Goal: Share content

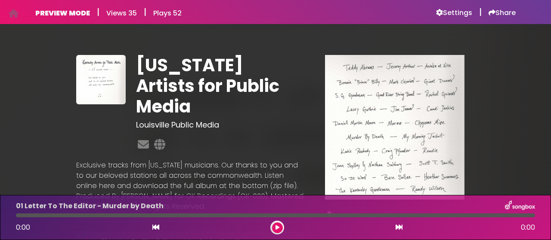
click at [442, 14] on h6 "Settings" at bounding box center [454, 13] width 36 height 9
click at [501, 12] on h6 "Share" at bounding box center [501, 13] width 27 height 9
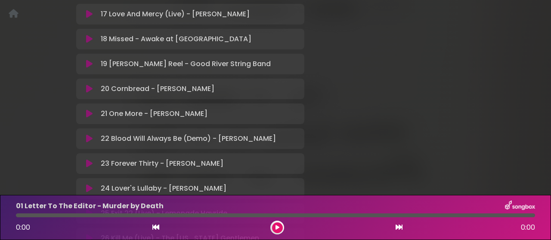
scroll to position [791, 0]
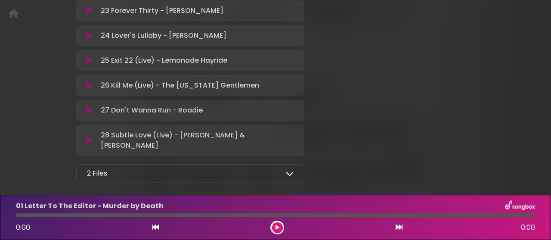
click at [282, 169] on div "2 Files" at bounding box center [190, 174] width 206 height 10
click at [287, 169] on div "2 Files" at bounding box center [190, 174] width 206 height 10
click at [286, 170] on icon at bounding box center [290, 174] width 8 height 8
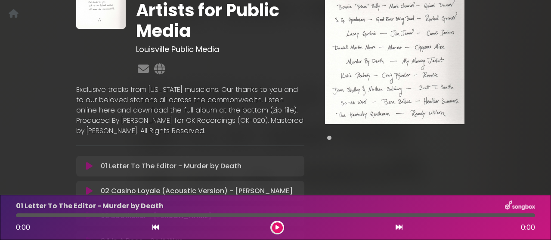
scroll to position [0, 0]
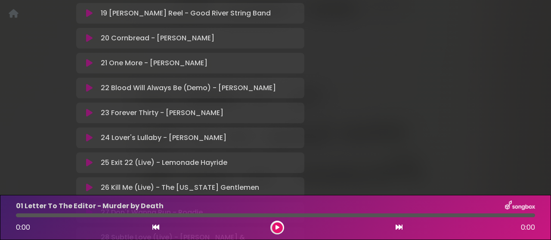
scroll to position [790, 0]
